Goal: Task Accomplishment & Management: Manage account settings

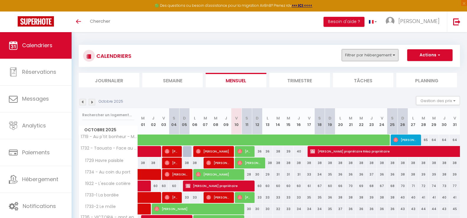
click at [393, 57] on button "Filtrer par hébergement" at bounding box center [370, 55] width 57 height 12
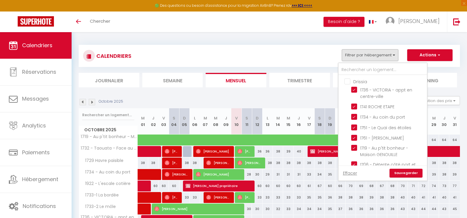
click at [350, 81] on input "Drissia" at bounding box center [388, 81] width 88 height 6
checkbox input "true"
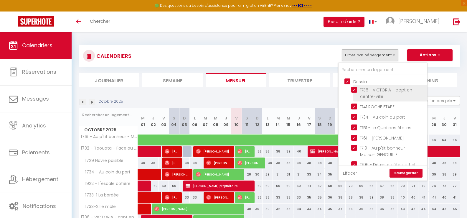
checkbox input "true"
checkbox input "false"
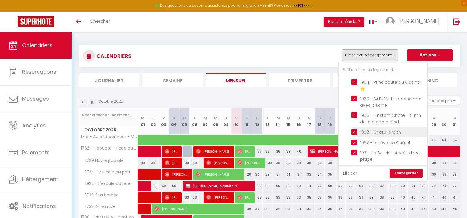
scroll to position [680, 0]
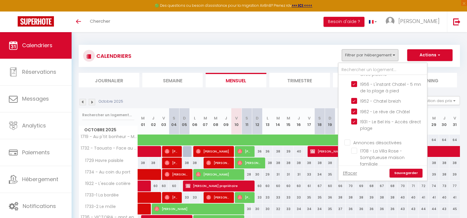
click at [410, 171] on link "Sauvegarder" at bounding box center [405, 172] width 33 height 9
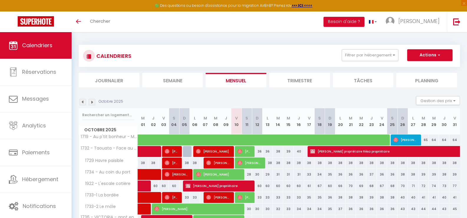
click at [427, 82] on li "Planning" at bounding box center [426, 80] width 61 height 14
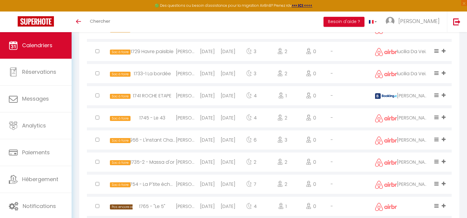
scroll to position [813, 0]
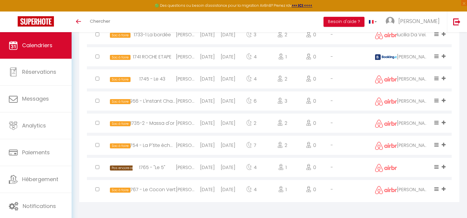
click at [208, 189] on div "[DATE]" at bounding box center [207, 189] width 21 height 19
select select "0"
select select "1"
select select
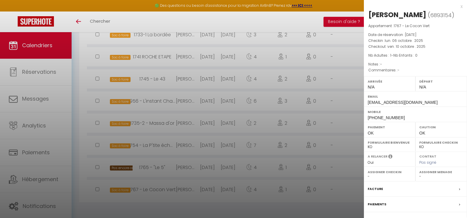
select select "45582"
click at [294, 18] on div at bounding box center [233, 109] width 467 height 218
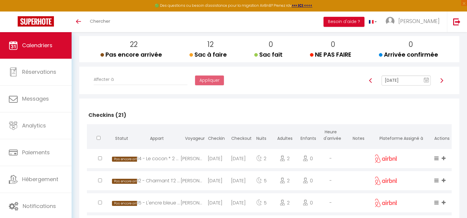
scroll to position [48, 0]
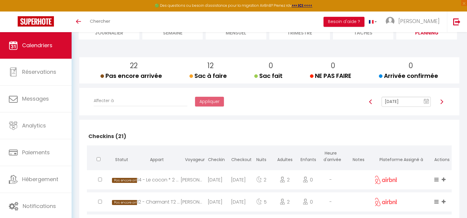
click at [371, 100] on img at bounding box center [370, 101] width 5 height 5
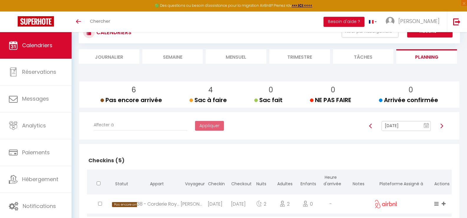
scroll to position [0, 0]
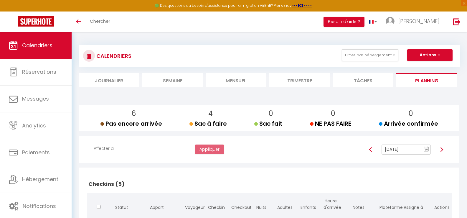
click at [441, 149] on img at bounding box center [441, 149] width 5 height 5
type input "[DATE]"
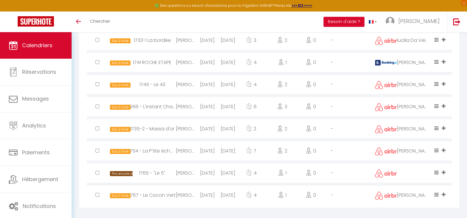
scroll to position [813, 0]
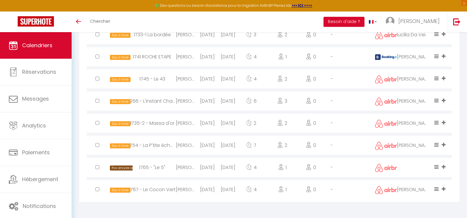
click at [209, 189] on div "[DATE]" at bounding box center [207, 189] width 21 height 19
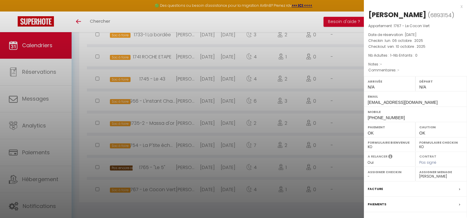
click at [222, 190] on div at bounding box center [233, 109] width 467 height 218
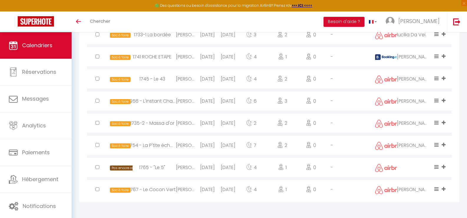
click at [237, 189] on div "[DATE]" at bounding box center [228, 189] width 21 height 19
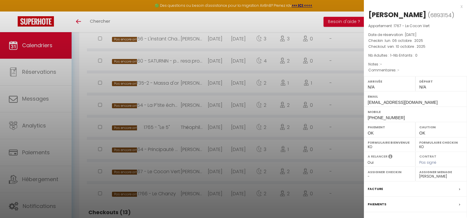
scroll to position [489, 0]
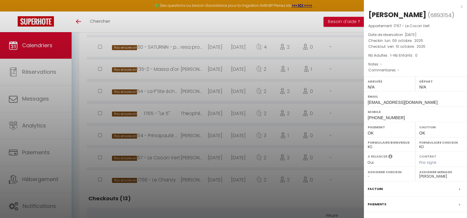
click at [237, 156] on div at bounding box center [233, 109] width 467 height 218
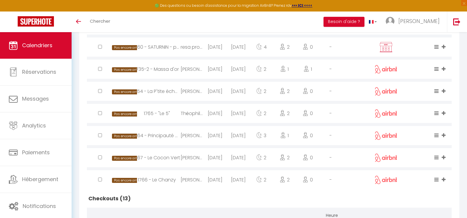
click at [237, 156] on div "[DATE]" at bounding box center [238, 157] width 23 height 19
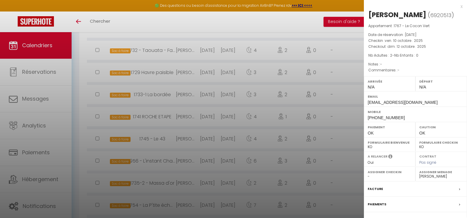
scroll to position [813, 0]
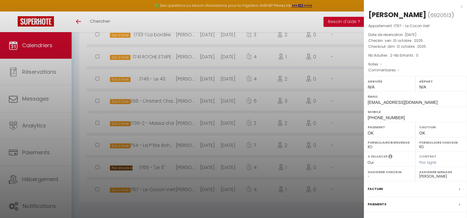
click at [224, 186] on div at bounding box center [233, 109] width 467 height 218
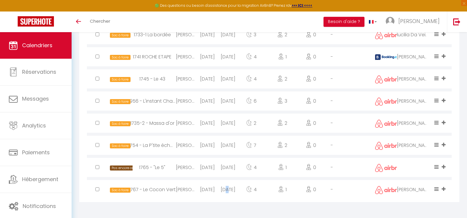
click at [225, 186] on div "[DATE]" at bounding box center [228, 189] width 21 height 19
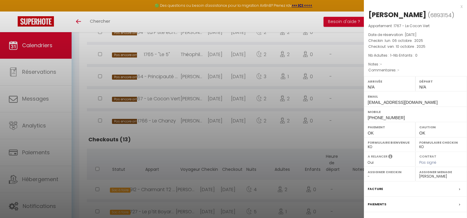
scroll to position [519, 0]
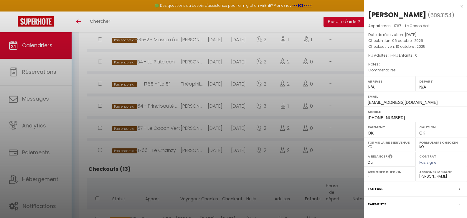
click at [215, 128] on div at bounding box center [233, 109] width 467 height 218
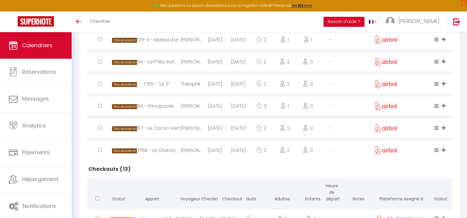
click at [218, 128] on div "[DATE]" at bounding box center [214, 127] width 23 height 19
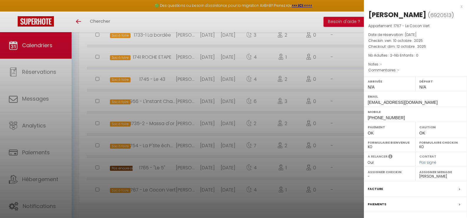
scroll to position [813, 0]
click at [198, 188] on div at bounding box center [233, 109] width 467 height 218
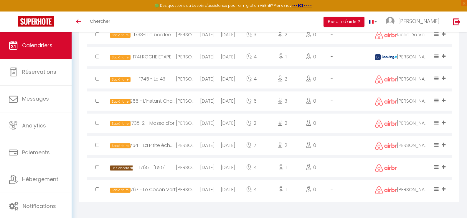
click at [196, 188] on div "[PERSON_NAME]" at bounding box center [186, 189] width 21 height 19
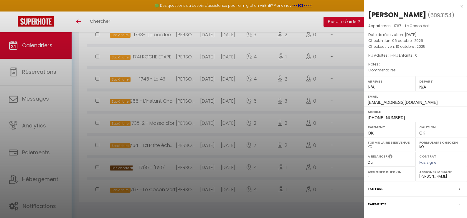
click at [191, 200] on div at bounding box center [233, 109] width 467 height 218
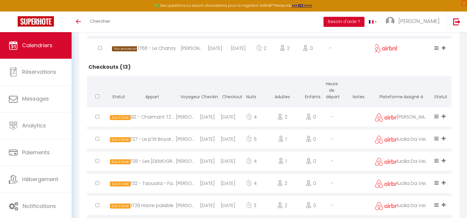
scroll to position [607, 0]
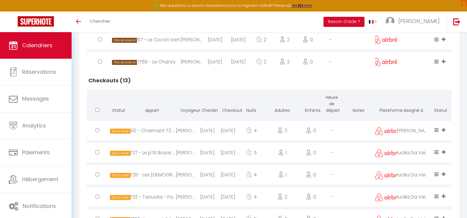
click at [207, 130] on div "[DATE]" at bounding box center [207, 130] width 21 height 19
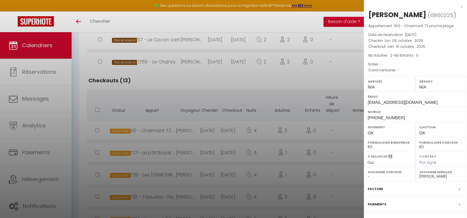
click at [207, 130] on div at bounding box center [233, 109] width 467 height 218
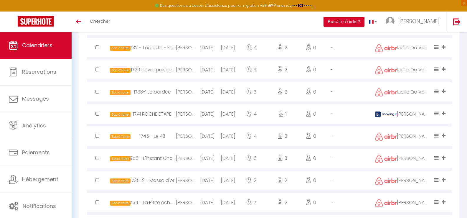
scroll to position [784, 0]
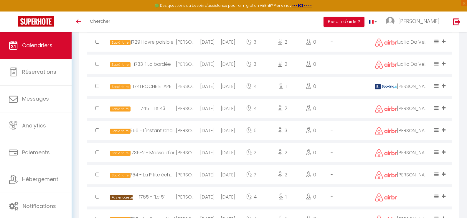
click at [204, 173] on div "[DATE]" at bounding box center [207, 174] width 21 height 19
select select "45582"
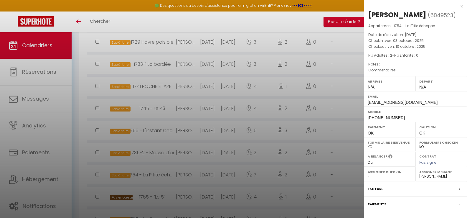
click at [205, 165] on div at bounding box center [233, 109] width 467 height 218
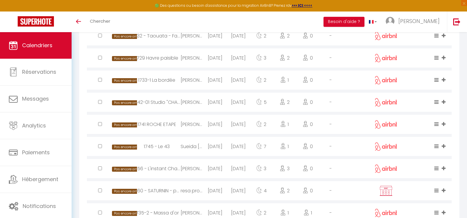
scroll to position [342, 0]
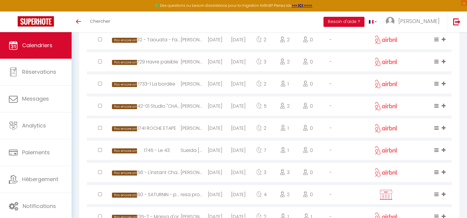
click at [126, 27] on div "Toggle menubar Chercher BUTTON Besoin d'aide ? [PERSON_NAME]" at bounding box center [253, 21] width 420 height 21
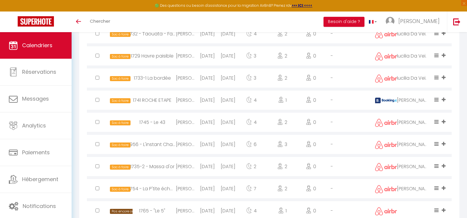
scroll to position [813, 0]
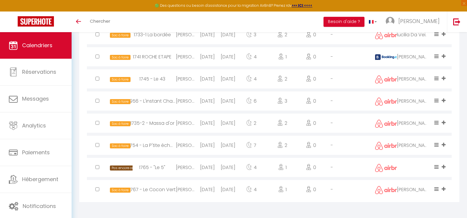
click at [177, 191] on div "[PERSON_NAME]" at bounding box center [186, 189] width 21 height 19
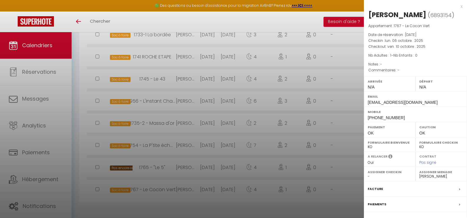
click at [166, 188] on div at bounding box center [233, 109] width 467 height 218
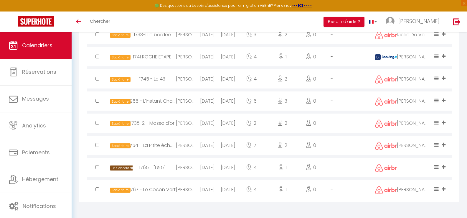
click at [166, 188] on div "1767 - Le Cocon Vert" at bounding box center [151, 189] width 47 height 19
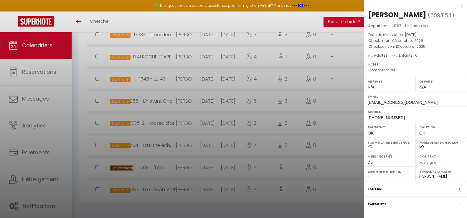
click at [167, 188] on div at bounding box center [233, 109] width 467 height 218
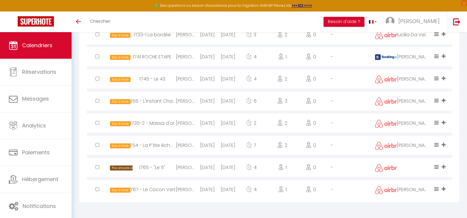
click at [167, 190] on div "1767 - Le Cocon Vert" at bounding box center [151, 189] width 47 height 19
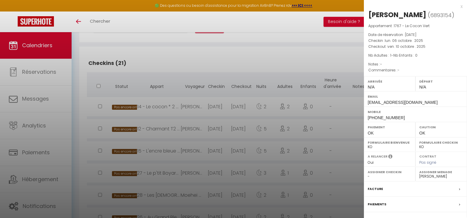
scroll to position [107, 0]
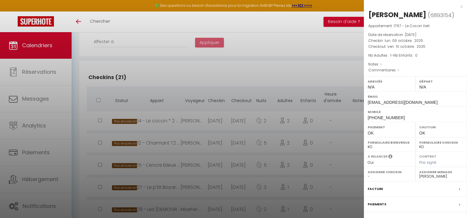
click at [206, 73] on div at bounding box center [233, 109] width 467 height 218
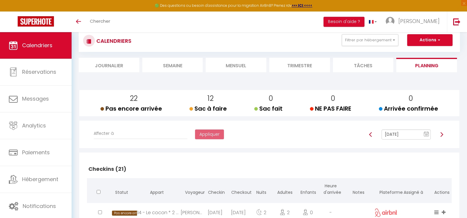
scroll to position [0, 0]
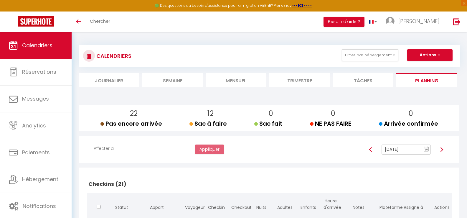
click at [370, 149] on img at bounding box center [370, 149] width 5 height 5
type input "[DATE]"
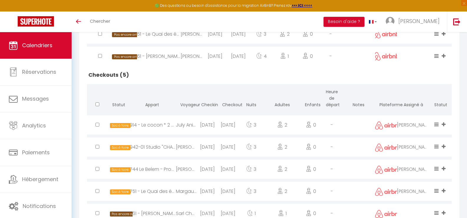
scroll to position [283, 0]
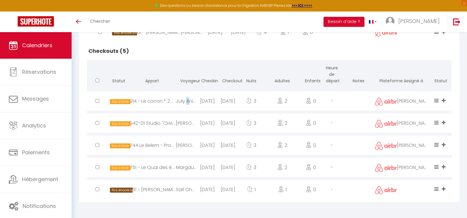
click at [188, 100] on div "July Anim" at bounding box center [186, 100] width 21 height 19
select select "42477"
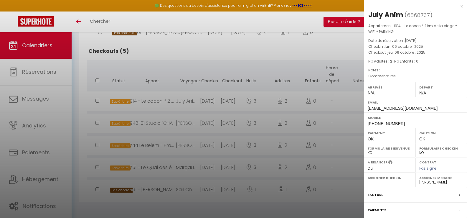
click at [165, 98] on div at bounding box center [233, 109] width 467 height 218
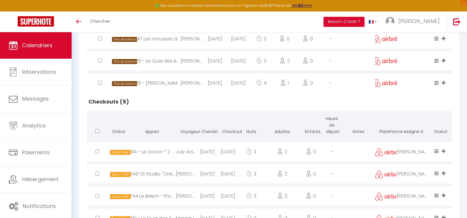
scroll to position [224, 0]
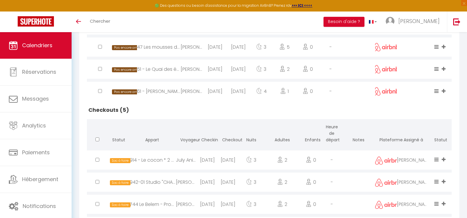
click at [190, 159] on div "July Anim" at bounding box center [186, 159] width 21 height 19
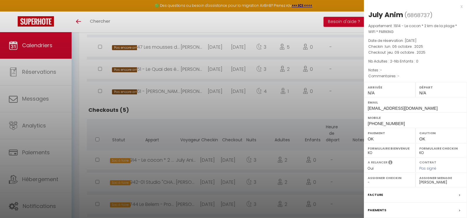
click at [192, 157] on div at bounding box center [233, 109] width 467 height 218
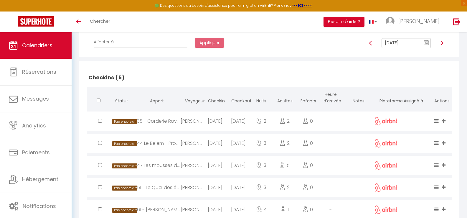
scroll to position [18, 0]
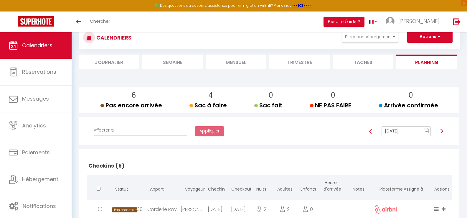
click at [442, 130] on img at bounding box center [441, 131] width 5 height 5
type input "[DATE]"
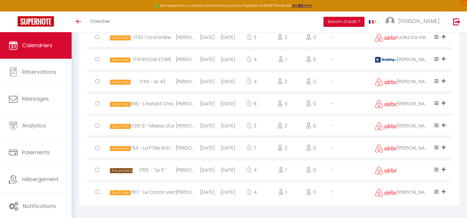
scroll to position [813, 0]
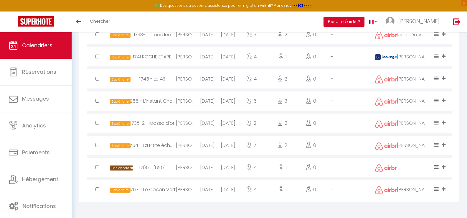
click at [197, 188] on div "[DATE]" at bounding box center [207, 189] width 21 height 19
select select "45582"
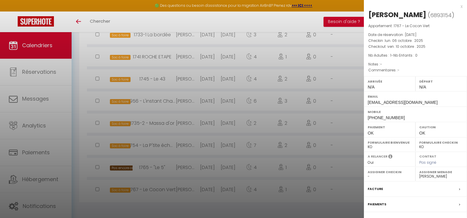
click at [203, 186] on div at bounding box center [233, 109] width 467 height 218
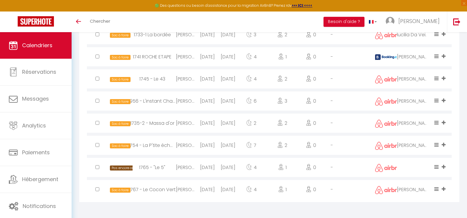
click at [194, 190] on div "[PERSON_NAME]" at bounding box center [186, 189] width 21 height 19
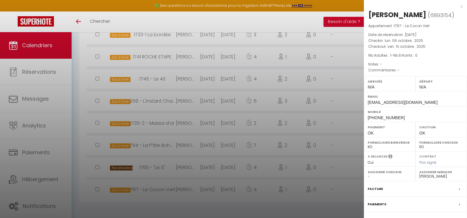
click at [190, 180] on div at bounding box center [233, 109] width 467 height 218
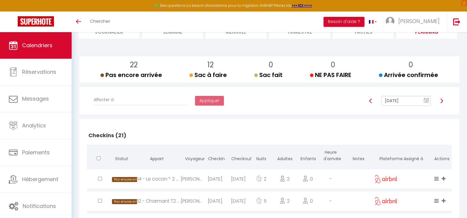
scroll to position [0, 0]
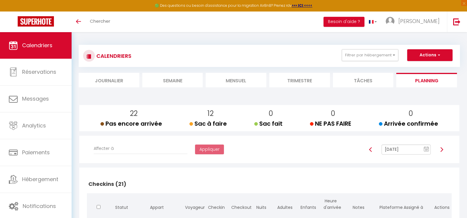
click at [442, 148] on img at bounding box center [441, 149] width 5 height 5
type input "[DATE]"
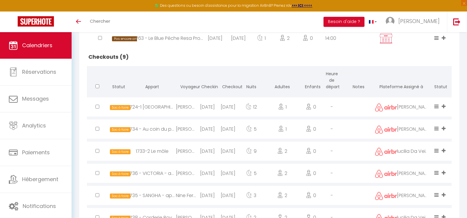
scroll to position [265, 0]
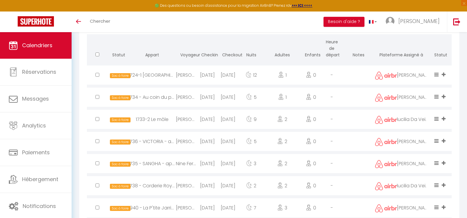
click at [218, 117] on div "[DATE]" at bounding box center [228, 119] width 21 height 19
select select "1121"
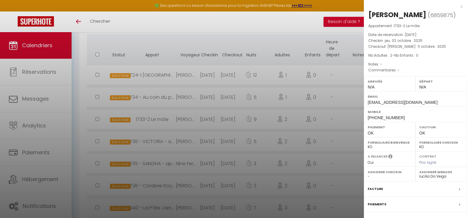
click at [221, 115] on div at bounding box center [233, 109] width 467 height 218
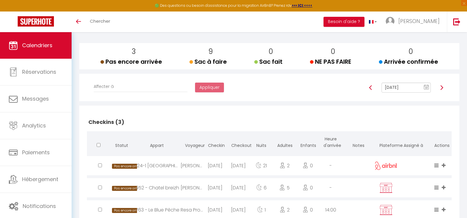
scroll to position [0, 0]
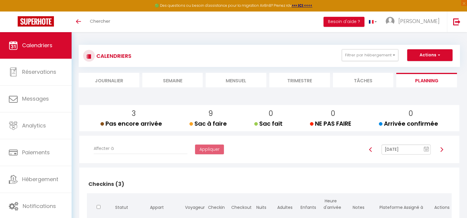
click at [229, 80] on li "Mensuel" at bounding box center [236, 80] width 61 height 14
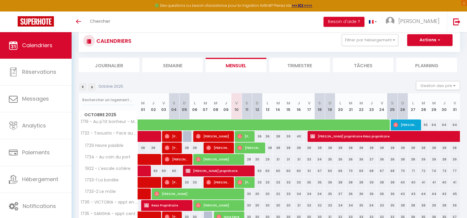
scroll to position [29, 0]
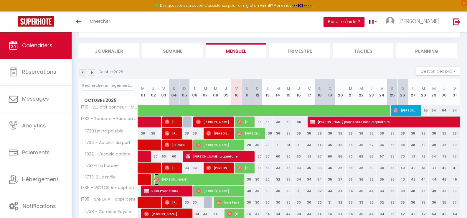
click at [221, 179] on span "[PERSON_NAME]" at bounding box center [197, 178] width 86 height 11
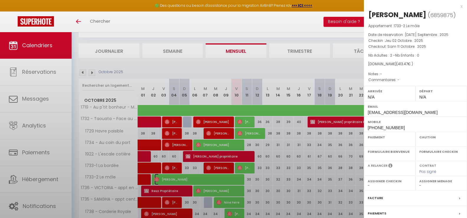
select select "OK"
select select "0"
select select "1"
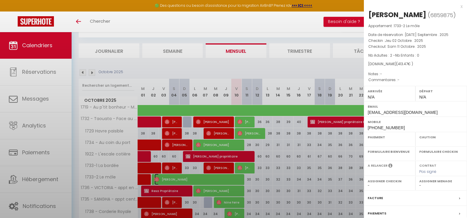
select select
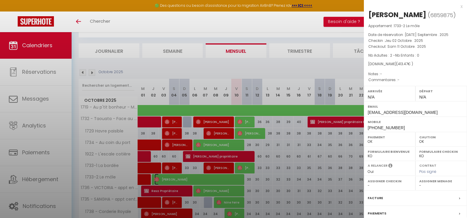
select select "1121"
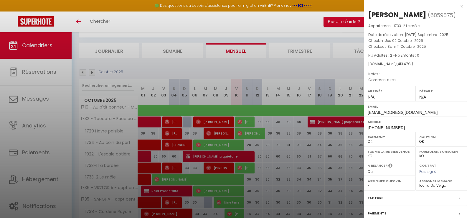
click at [222, 179] on div at bounding box center [233, 109] width 467 height 218
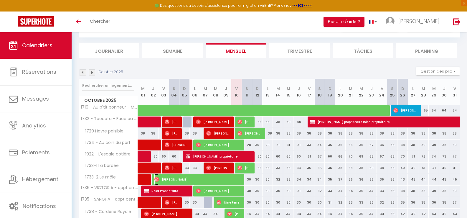
click at [191, 179] on span "[PERSON_NAME]" at bounding box center [197, 178] width 86 height 11
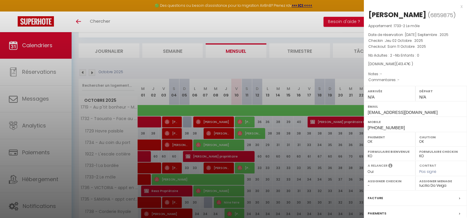
drag, startPoint x: 257, startPoint y: 74, endPoint x: 248, endPoint y: 73, distance: 9.6
click at [255, 74] on div at bounding box center [233, 109] width 467 height 218
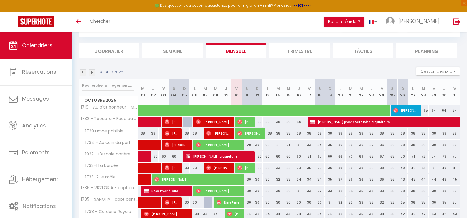
click at [435, 51] on li "Planning" at bounding box center [426, 50] width 61 height 14
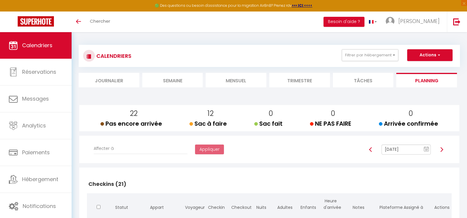
click at [427, 81] on li "Planning" at bounding box center [426, 80] width 61 height 14
click at [442, 148] on img at bounding box center [441, 149] width 5 height 5
type input "[DATE]"
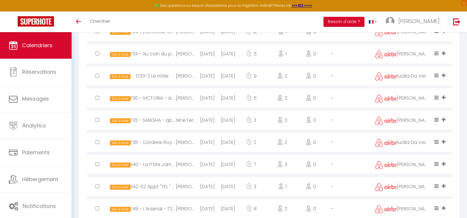
scroll to position [298, 0]
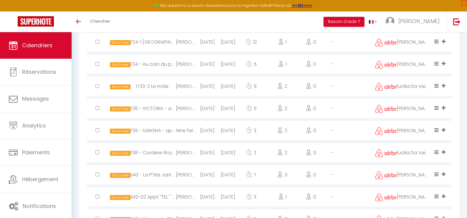
click at [174, 153] on div "1738 - Corderie Royale" at bounding box center [151, 152] width 47 height 19
select select "0"
select select "1"
select select
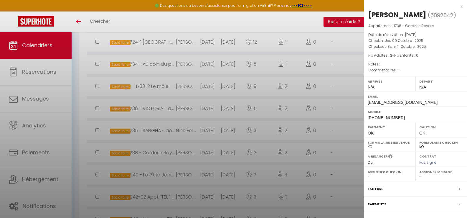
select select "1121"
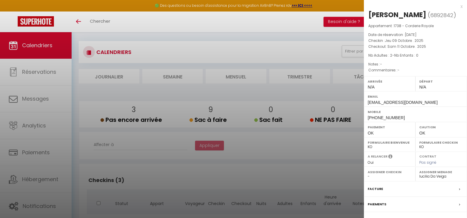
scroll to position [4, 0]
click at [242, 75] on div at bounding box center [233, 109] width 467 height 218
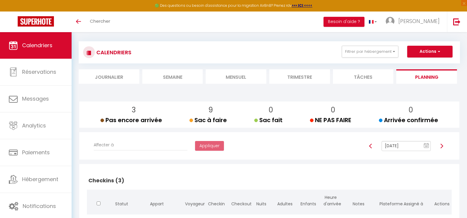
click at [237, 76] on li "Mensuel" at bounding box center [236, 76] width 61 height 14
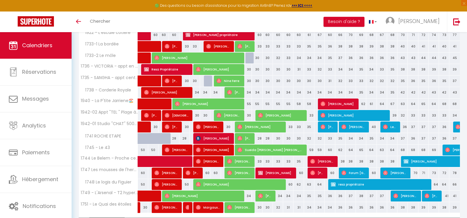
scroll to position [180, 0]
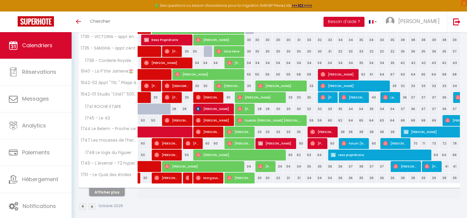
click at [99, 192] on button "Afficher plus" at bounding box center [106, 192] width 35 height 8
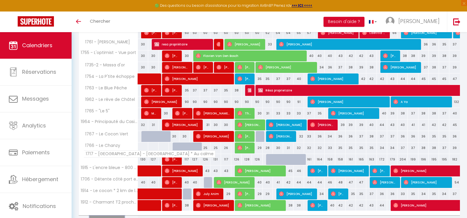
scroll to position [412, 0]
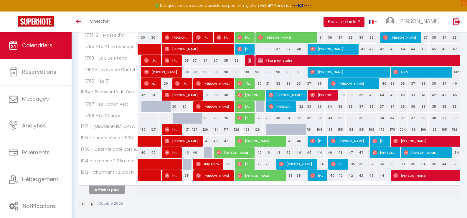
click at [115, 190] on button "Afficher plus" at bounding box center [106, 190] width 35 height 8
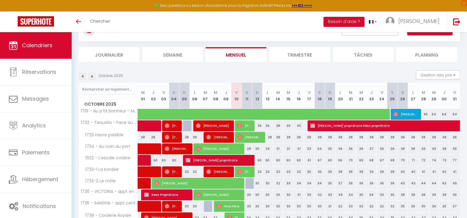
scroll to position [59, 0]
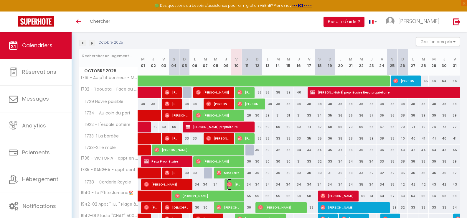
click at [232, 183] on span "[PERSON_NAME]" at bounding box center [234, 183] width 14 height 11
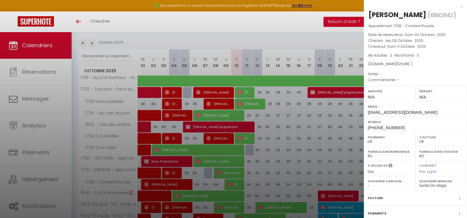
drag, startPoint x: 122, startPoint y: 130, endPoint x: 144, endPoint y: 188, distance: 62.1
click at [123, 129] on div at bounding box center [233, 109] width 467 height 218
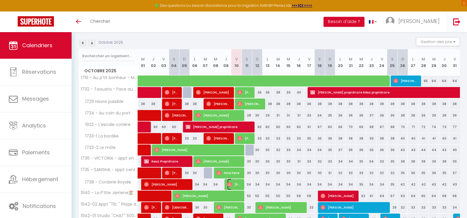
click at [238, 185] on span "[PERSON_NAME]" at bounding box center [234, 183] width 14 height 11
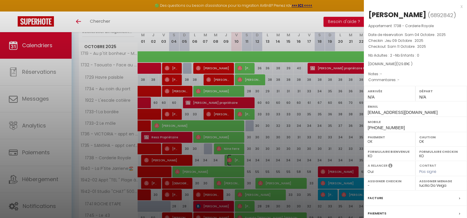
scroll to position [88, 0]
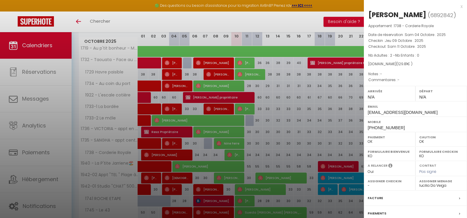
click at [240, 155] on div at bounding box center [233, 109] width 467 height 218
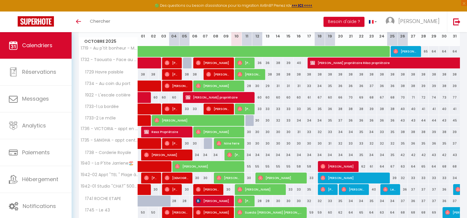
click at [310, 24] on div "Toggle menubar Chercher BUTTON Besoin d'aide ? [PERSON_NAME]" at bounding box center [253, 21] width 420 height 21
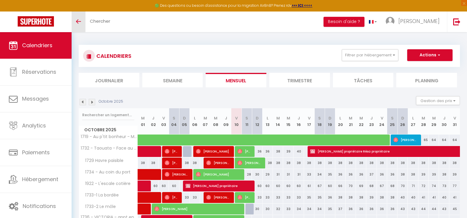
click at [77, 21] on span at bounding box center [78, 21] width 5 height 1
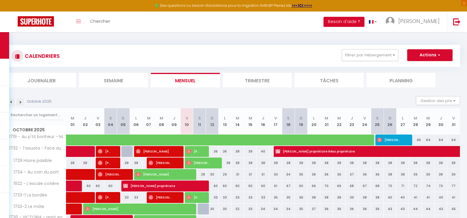
click at [163, 24] on div "Toggle menubar Chercher BUTTON Besoin d'aide ? [PERSON_NAME]" at bounding box center [253, 21] width 420 height 21
click at [19, 55] on img at bounding box center [17, 56] width 5 height 5
click at [136, 59] on div "CALENDRIERS Filtrer par hébergement [GEOGRAPHIC_DATA] 1736 - [GEOGRAPHIC_DATA] …" at bounding box center [233, 55] width 444 height 13
drag, startPoint x: 95, startPoint y: 47, endPoint x: 145, endPoint y: 51, distance: 49.6
click at [145, 51] on div "CALENDRIERS Filtrer par hébergement [GEOGRAPHIC_DATA] 1736 - [GEOGRAPHIC_DATA] …" at bounding box center [233, 56] width 453 height 22
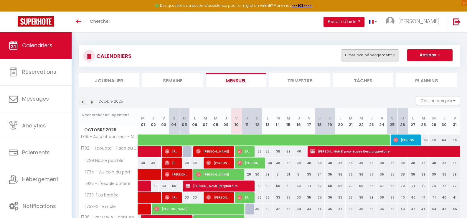
click at [392, 58] on button "Filtrer par hébergement" at bounding box center [370, 55] width 57 height 12
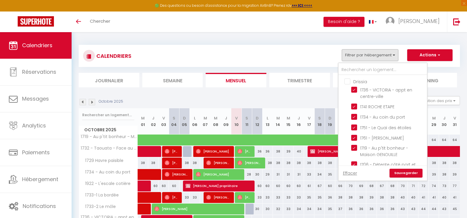
drag, startPoint x: 347, startPoint y: 81, endPoint x: 352, endPoint y: 82, distance: 4.8
click at [348, 80] on input "Drissia" at bounding box center [388, 81] width 88 height 6
checkbox input "true"
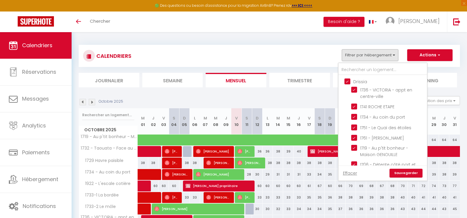
checkbox input "true"
checkbox input "false"
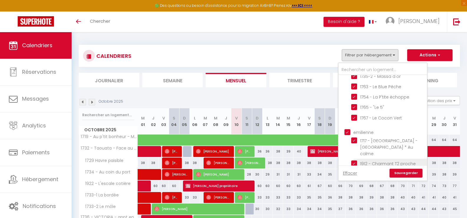
scroll to position [530, 0]
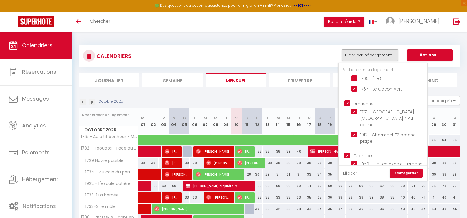
click at [313, 101] on div "Octobre 2025 Gestion des prix Nb Nuits minimum Règles Disponibilité" at bounding box center [269, 102] width 381 height 12
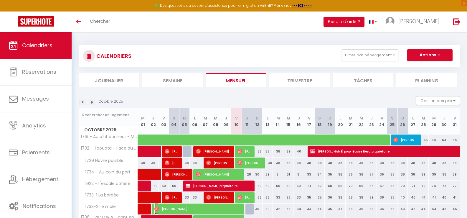
click at [212, 206] on span "[PERSON_NAME]" at bounding box center [197, 208] width 86 height 11
select select "OK"
select select "0"
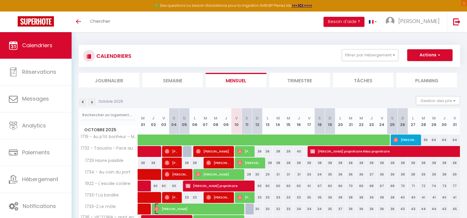
select select "1"
select select
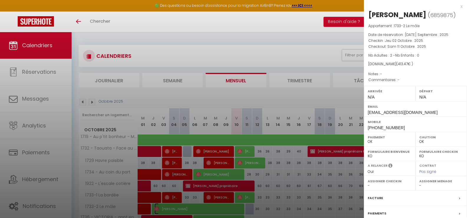
select select "1121"
click at [249, 210] on div at bounding box center [233, 109] width 467 height 218
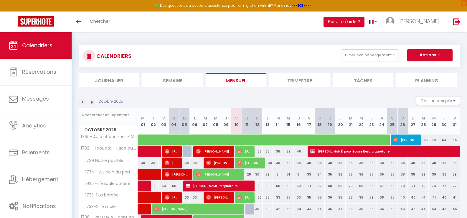
click at [249, 210] on div at bounding box center [250, 208] width 10 height 11
type input "30"
type input "Sam 11 Octobre 2025"
type input "Dim 12 Octobre 2025"
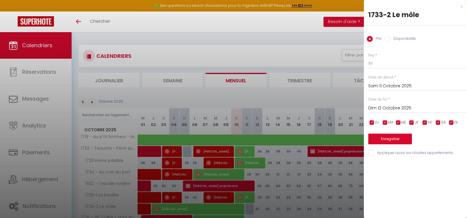
click at [218, 54] on div at bounding box center [233, 109] width 467 height 218
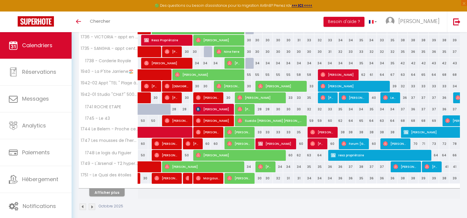
scroll to position [185, 0]
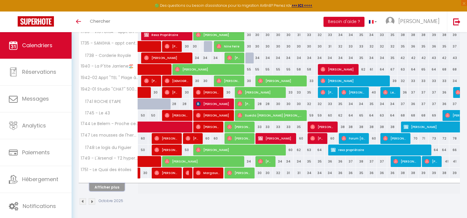
click at [110, 185] on button "Afficher plus" at bounding box center [106, 187] width 35 height 8
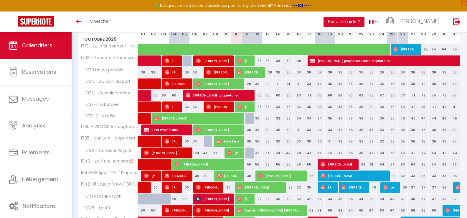
scroll to position [91, 0]
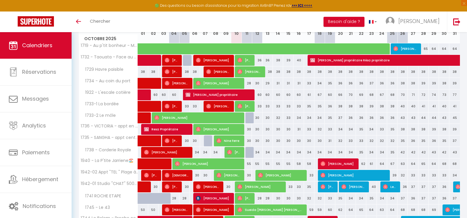
click at [252, 153] on div "34" at bounding box center [257, 152] width 10 height 11
type input "34"
type input "Dim 12 Octobre 2025"
type input "Lun 13 Octobre 2025"
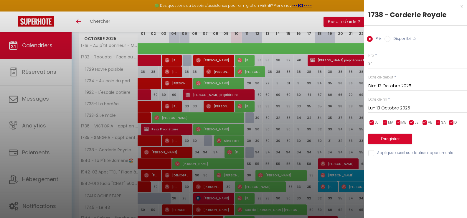
click at [251, 153] on div at bounding box center [233, 109] width 467 height 218
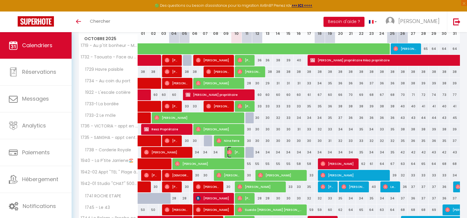
click at [235, 150] on span "[PERSON_NAME]" at bounding box center [234, 151] width 14 height 11
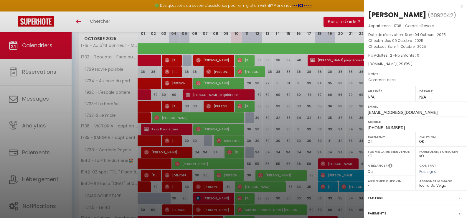
click at [232, 150] on div at bounding box center [233, 109] width 467 height 218
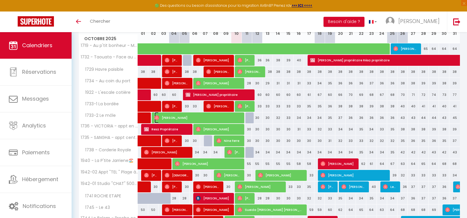
click at [231, 119] on span "[PERSON_NAME]" at bounding box center [197, 117] width 86 height 11
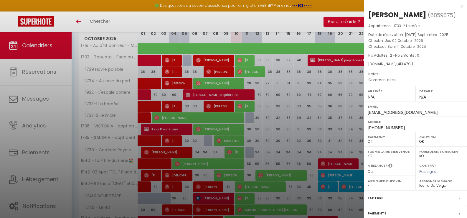
click at [65, 148] on div at bounding box center [233, 109] width 467 height 218
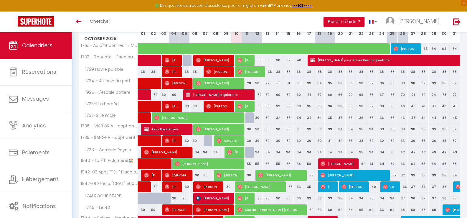
scroll to position [3, 0]
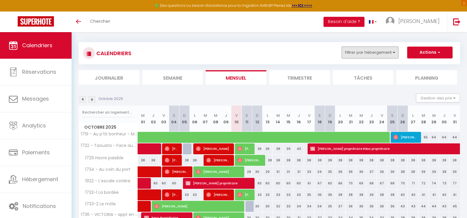
click at [395, 55] on button "Filtrer par hébergement" at bounding box center [370, 53] width 57 height 12
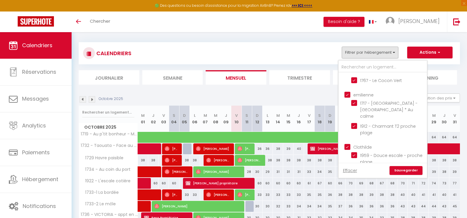
click at [404, 170] on link "Sauvegarder" at bounding box center [405, 170] width 33 height 9
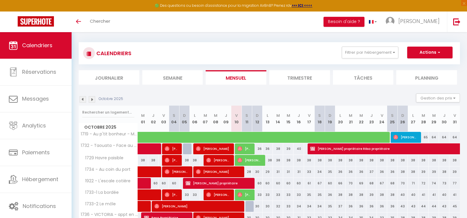
click at [421, 78] on li "Planning" at bounding box center [426, 77] width 61 height 14
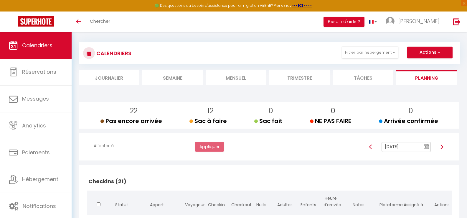
click at [442, 147] on img at bounding box center [441, 146] width 5 height 5
click at [442, 145] on img at bounding box center [441, 146] width 5 height 5
type input "Oct 12, 2025"
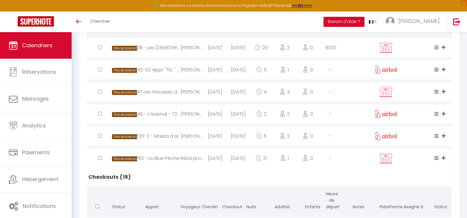
scroll to position [238, 0]
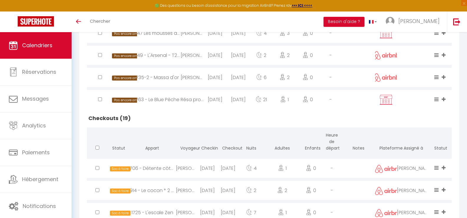
click at [215, 165] on div "[DATE]" at bounding box center [207, 167] width 21 height 19
select select "0"
select select "1"
select select
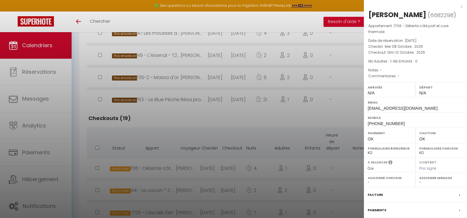
select select "26452"
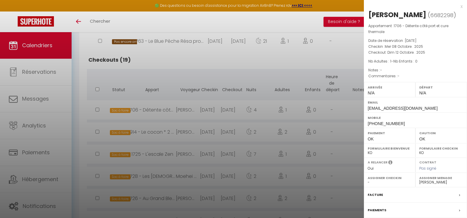
scroll to position [297, 0]
click at [222, 81] on div at bounding box center [233, 109] width 467 height 218
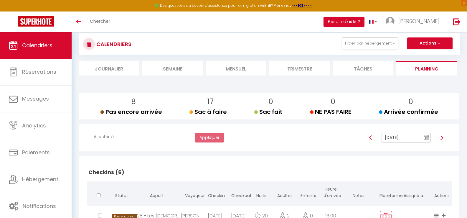
scroll to position [0, 0]
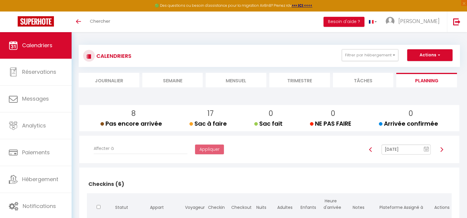
click at [247, 84] on li "Mensuel" at bounding box center [236, 80] width 61 height 14
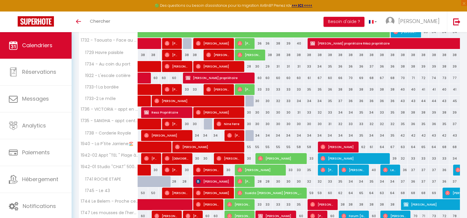
scroll to position [177, 0]
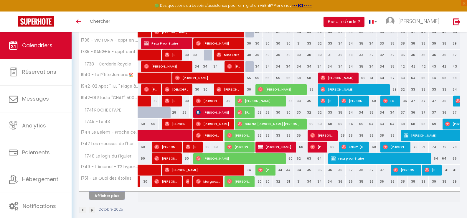
click at [98, 193] on button "Afficher plus" at bounding box center [106, 195] width 35 height 8
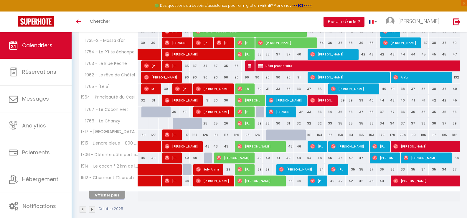
scroll to position [415, 0]
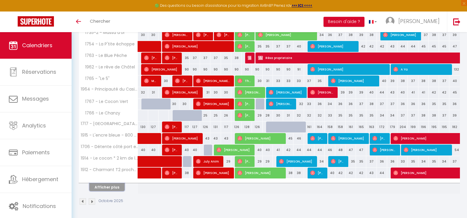
click at [111, 188] on button "Afficher plus" at bounding box center [106, 187] width 35 height 8
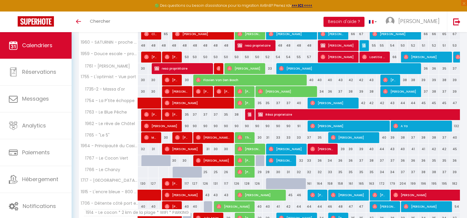
scroll to position [345, 0]
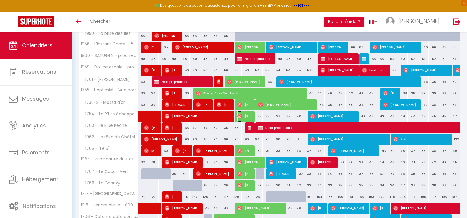
click at [247, 116] on span "[PERSON_NAME]" at bounding box center [244, 115] width 14 height 11
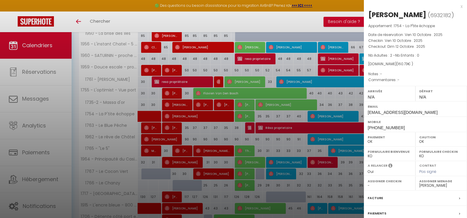
click at [246, 117] on div at bounding box center [233, 109] width 467 height 218
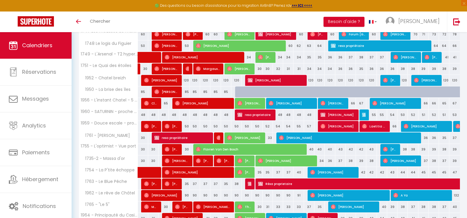
scroll to position [316, 0]
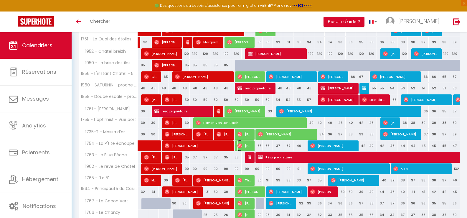
click at [251, 147] on span "[PERSON_NAME]" at bounding box center [244, 145] width 14 height 11
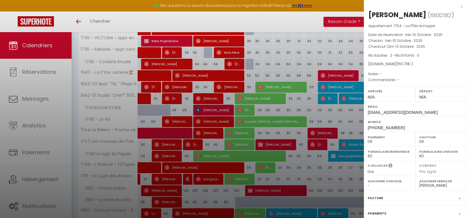
scroll to position [168, 0]
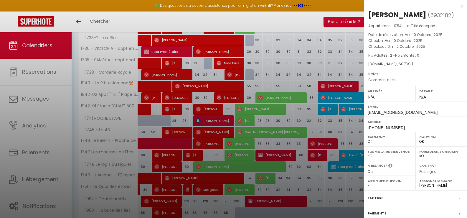
click at [231, 73] on div at bounding box center [233, 109] width 467 height 218
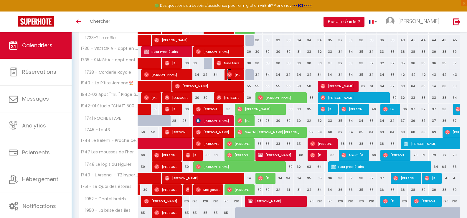
click at [231, 73] on img at bounding box center [229, 74] width 5 height 5
select select "1121"
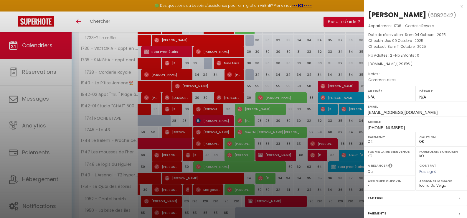
click at [251, 76] on div at bounding box center [233, 109] width 467 height 218
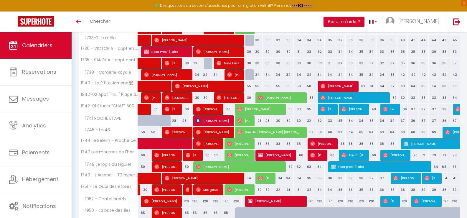
click at [251, 76] on div at bounding box center [250, 74] width 10 height 11
type input "34"
type input "Sam 11 Octobre 2025"
type input "Dim 12 Octobre 2025"
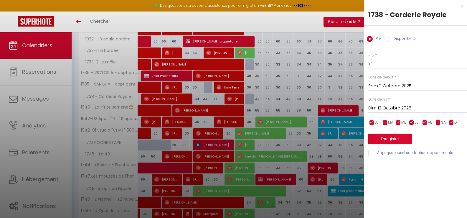
scroll to position [80, 0]
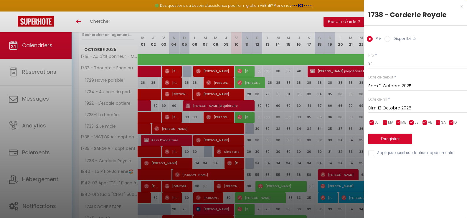
click at [415, 189] on div "x 1738 - Corderie Royale Prix Disponibilité Prix * 34 Statut * Disponible Indis…" at bounding box center [415, 109] width 103 height 218
click at [212, 23] on div at bounding box center [233, 109] width 467 height 218
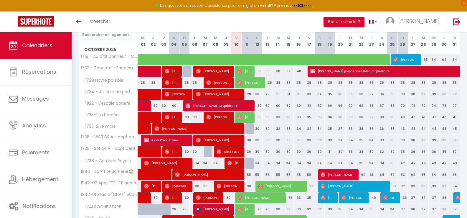
scroll to position [0, 0]
